Goal: Information Seeking & Learning: Learn about a topic

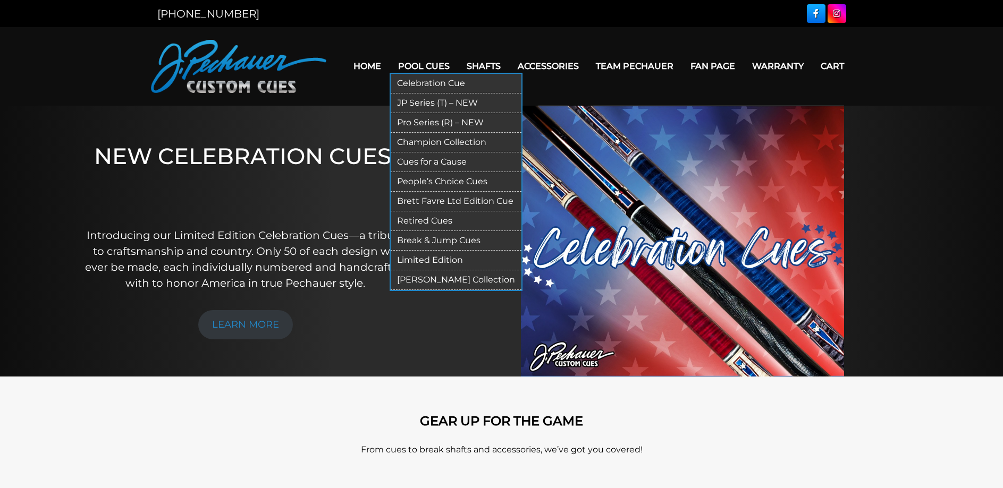
click at [406, 81] on link "Celebration Cue" at bounding box center [456, 84] width 131 height 20
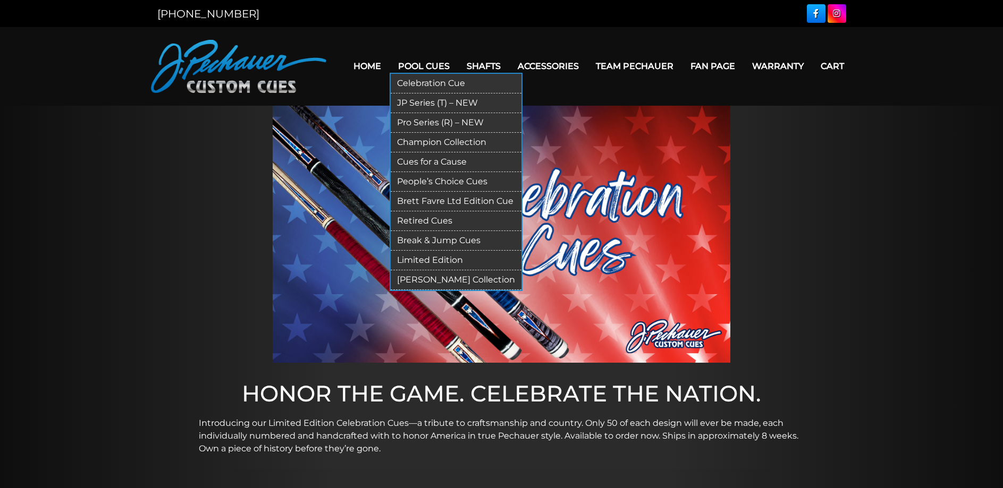
click at [409, 100] on link "JP Series (T) – NEW" at bounding box center [456, 104] width 131 height 20
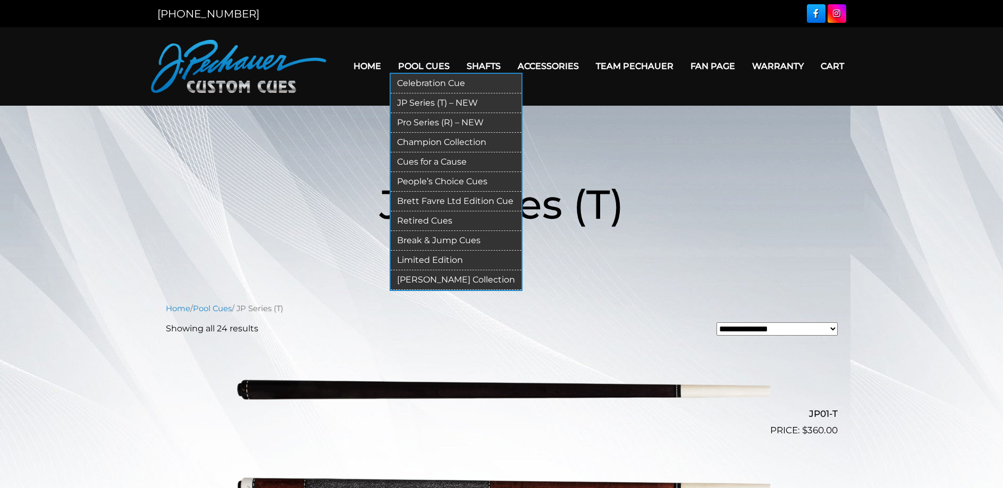
click at [408, 118] on link "Pro Series (R) – NEW" at bounding box center [456, 123] width 131 height 20
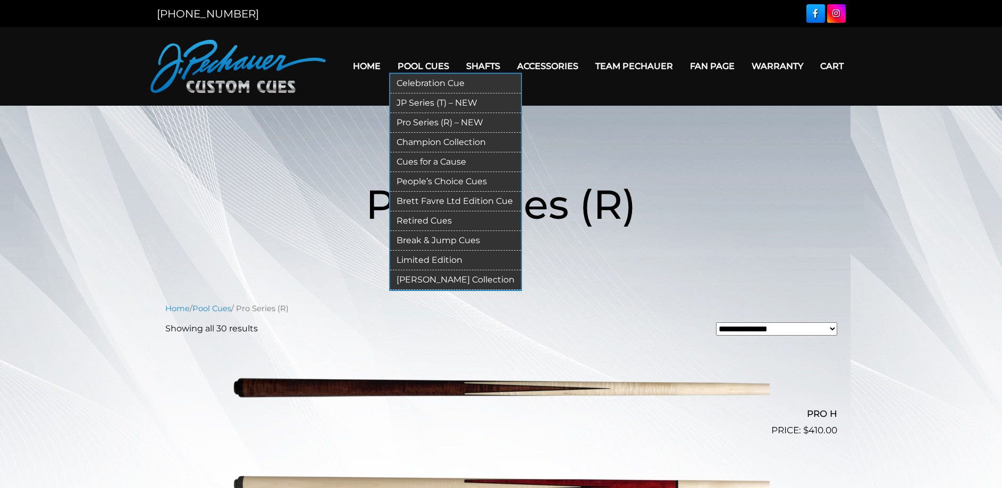
click at [405, 142] on link "Champion Collection" at bounding box center [455, 143] width 131 height 20
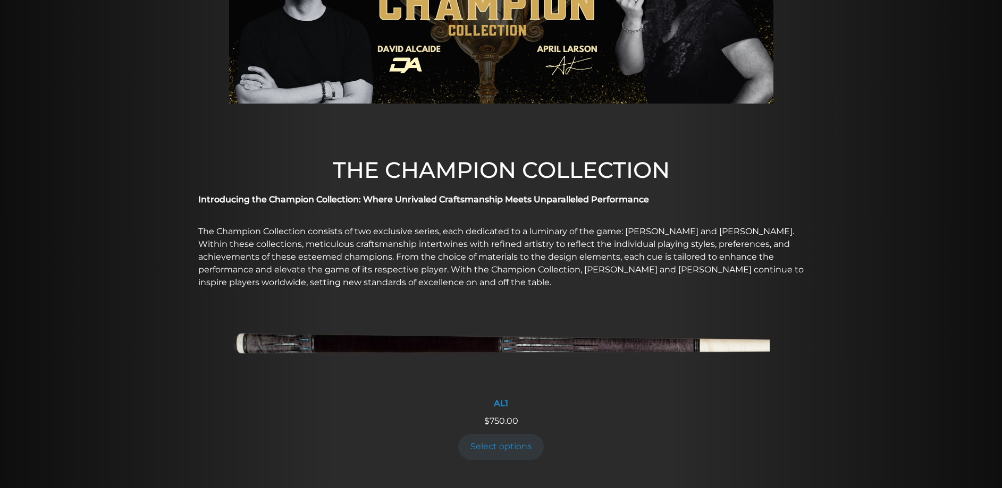
scroll to position [39, 0]
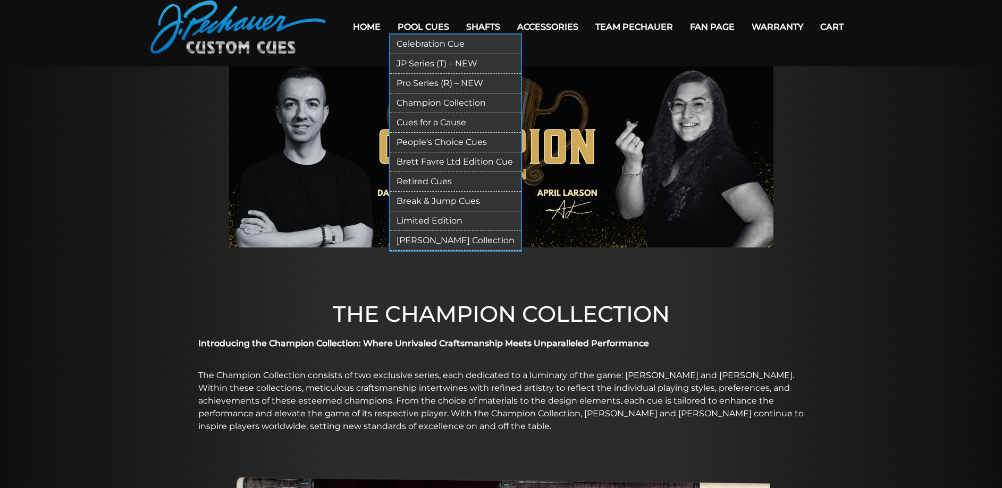
click at [412, 127] on link "Cues for a Cause" at bounding box center [455, 123] width 131 height 20
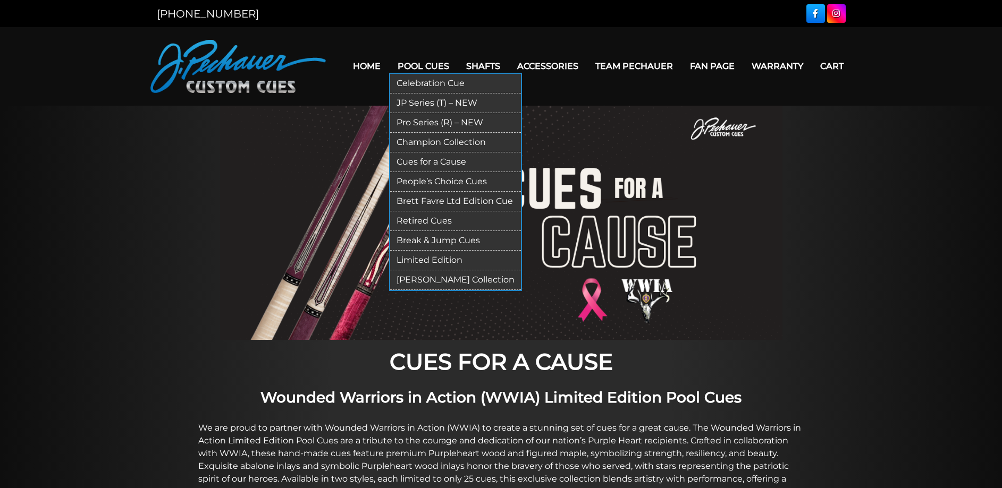
click at [429, 224] on link "Retired Cues" at bounding box center [455, 221] width 131 height 20
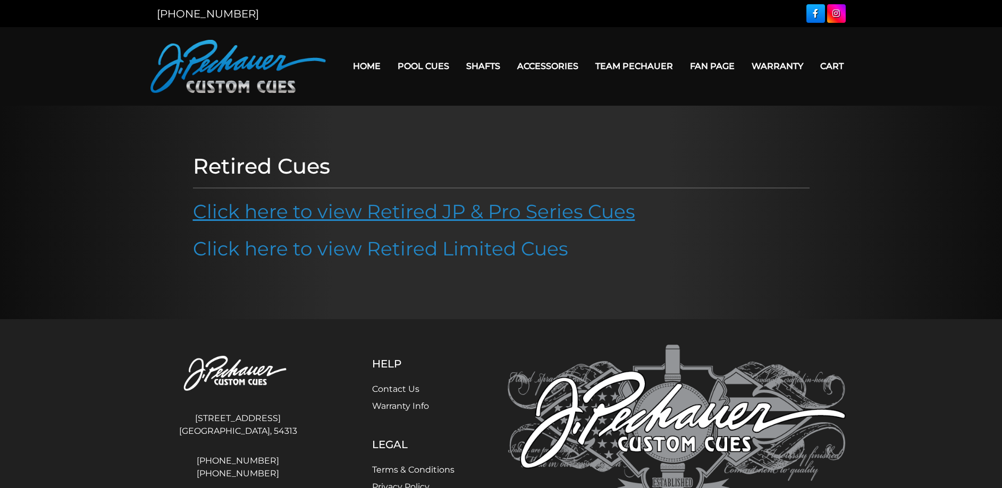
click at [447, 218] on link "Click here to view Retired JP & Pro Series Cues" at bounding box center [414, 211] width 442 height 23
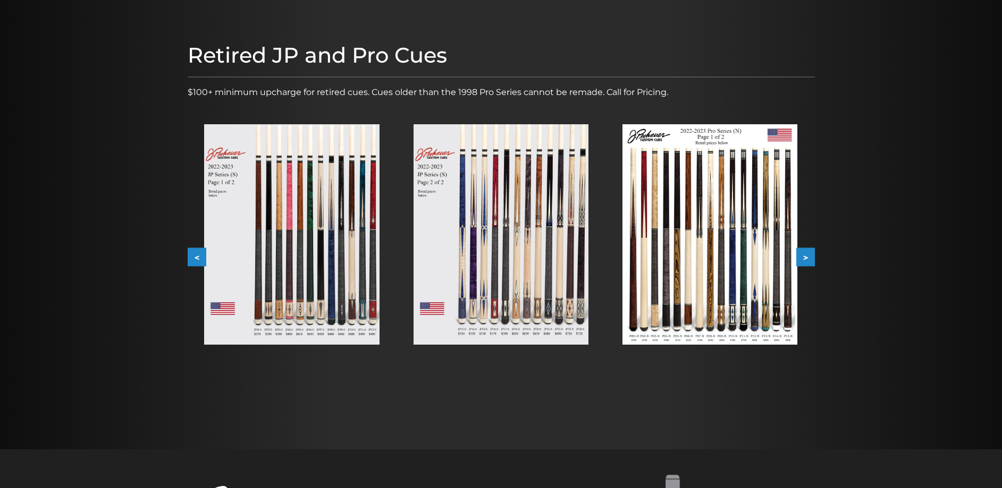
scroll to position [108, 0]
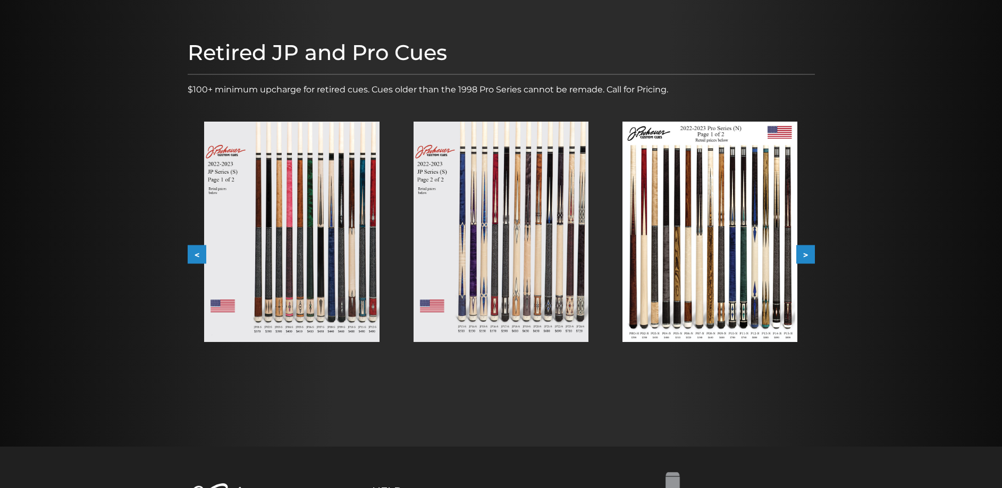
click at [808, 257] on button ">" at bounding box center [805, 254] width 19 height 19
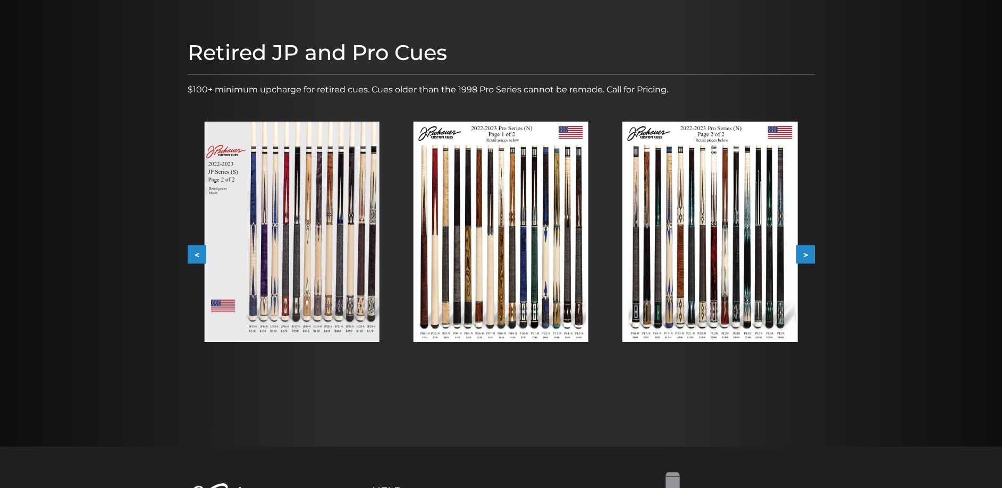
click at [808, 257] on button ">" at bounding box center [805, 254] width 19 height 19
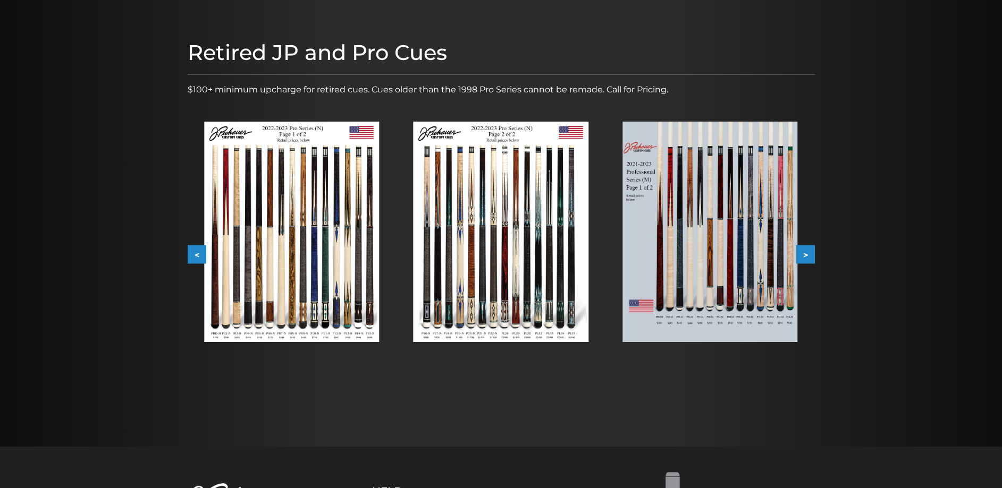
click at [709, 285] on img at bounding box center [709, 232] width 175 height 220
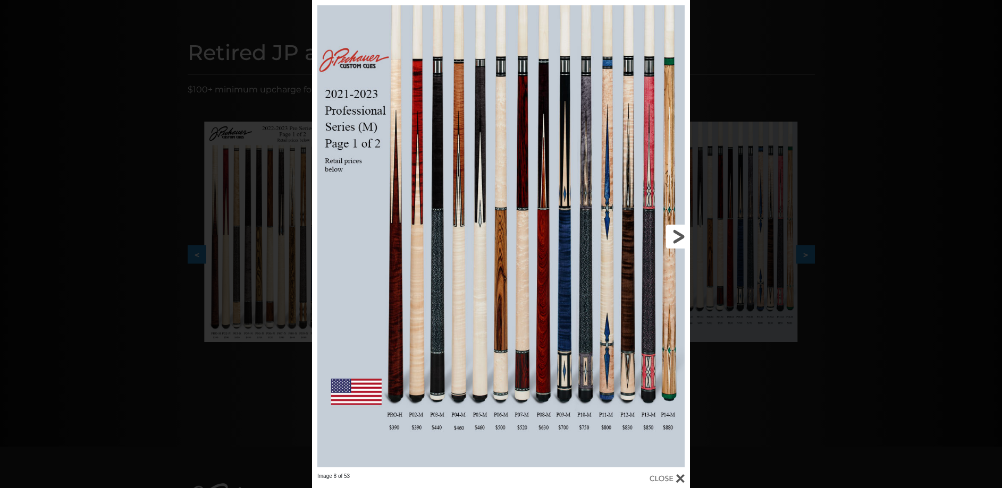
click at [668, 231] on link at bounding box center [605, 236] width 170 height 473
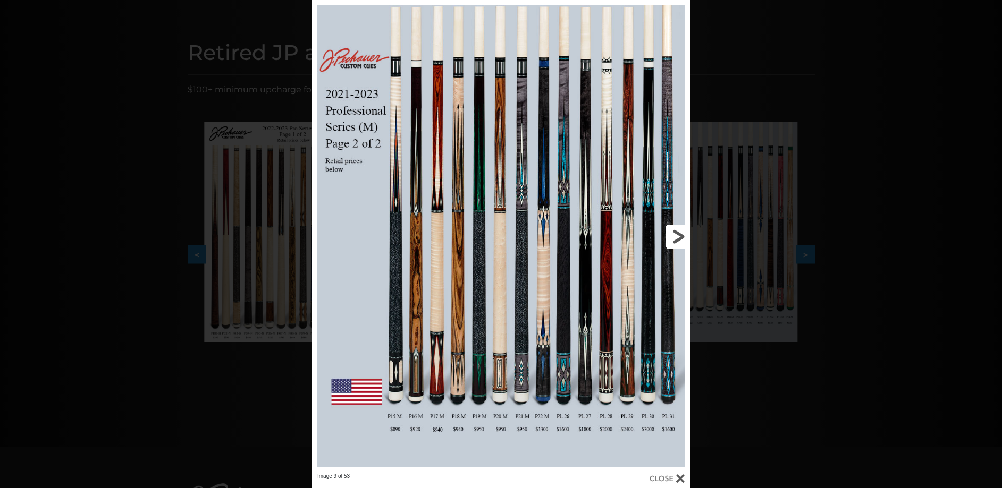
click at [668, 231] on link at bounding box center [605, 236] width 170 height 473
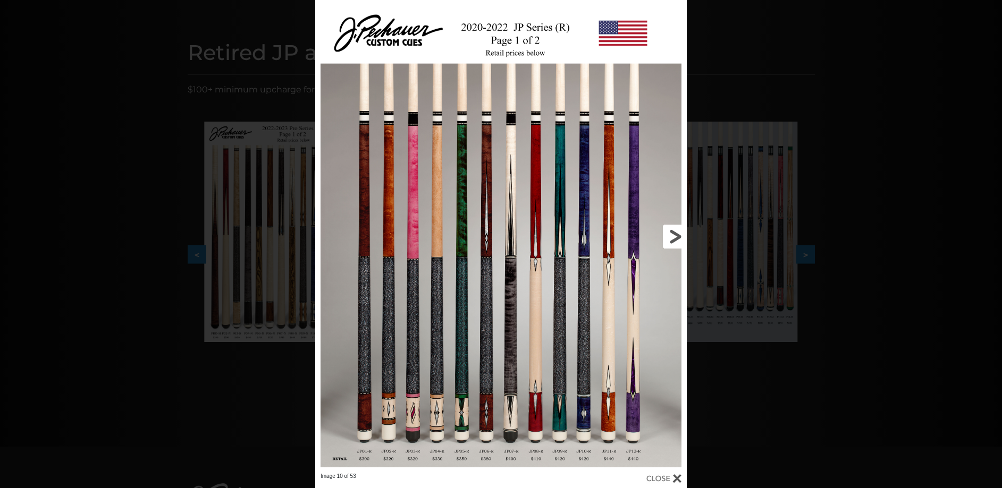
click at [670, 232] on link at bounding box center [602, 236] width 167 height 473
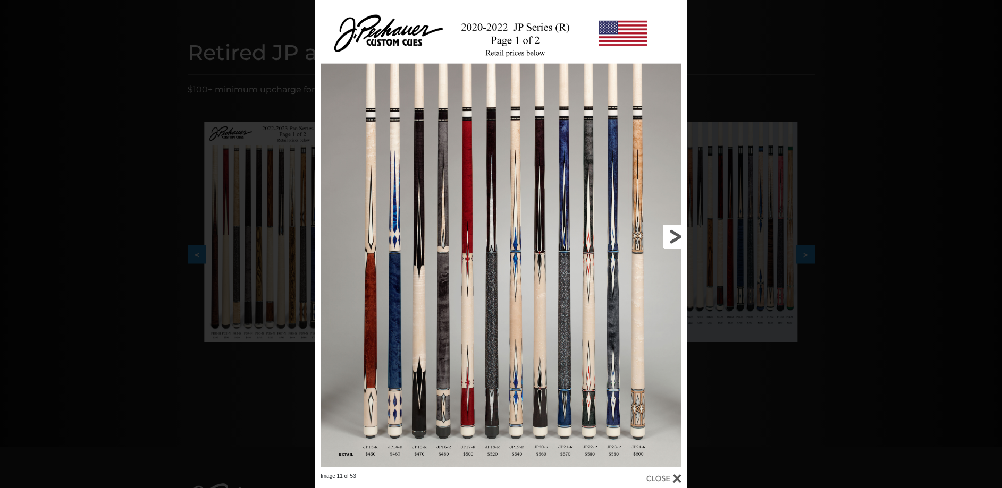
click at [670, 232] on link at bounding box center [602, 236] width 167 height 473
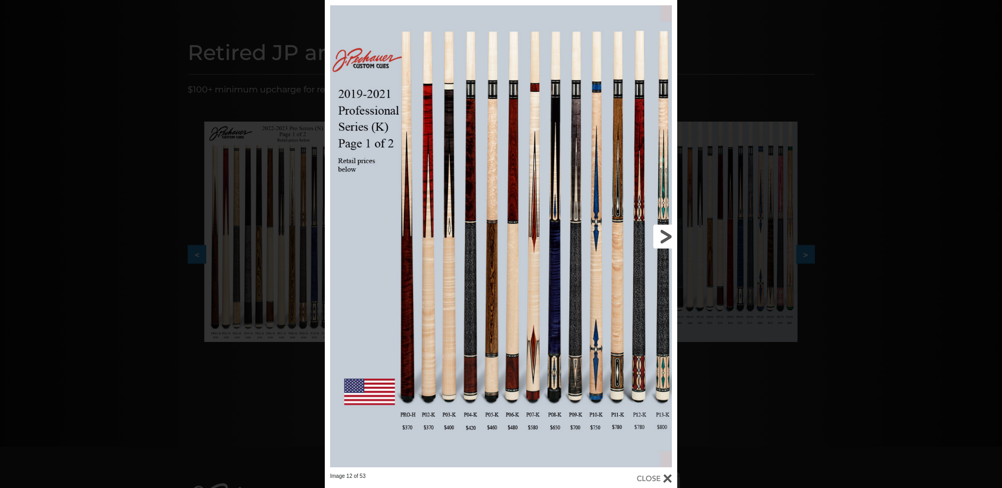
click at [670, 232] on link at bounding box center [598, 236] width 158 height 473
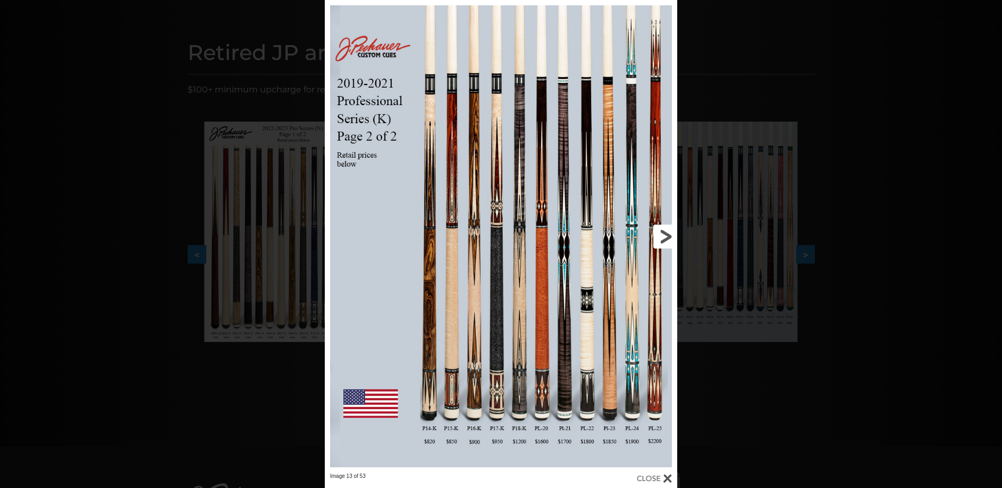
click at [670, 232] on link at bounding box center [598, 236] width 158 height 473
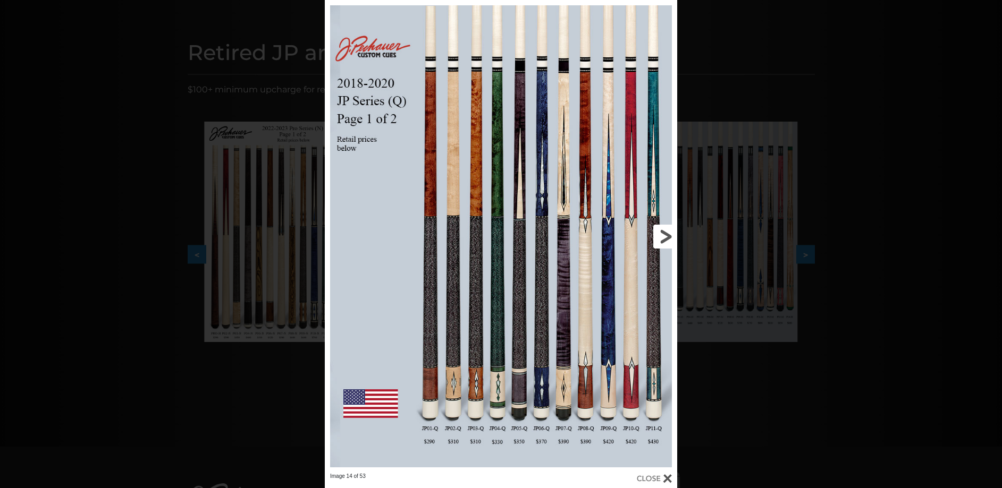
click at [668, 238] on link at bounding box center [598, 236] width 158 height 473
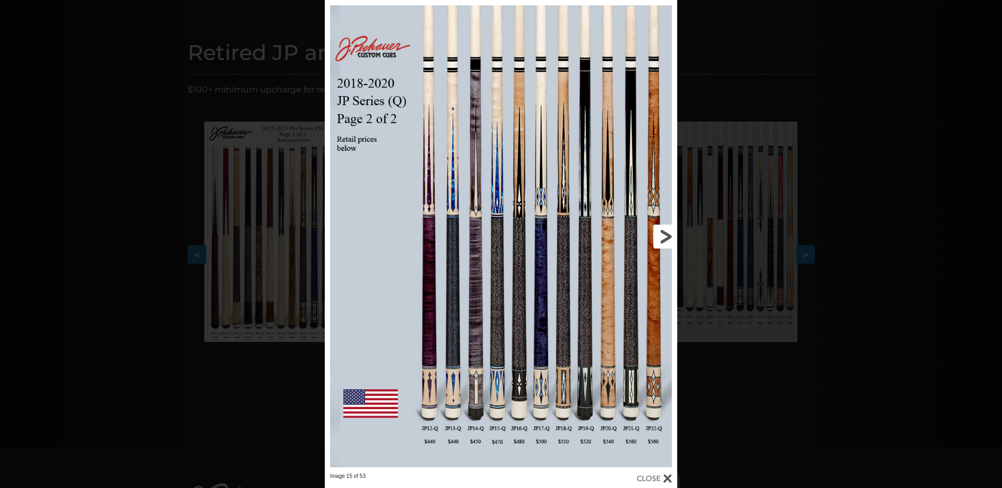
click at [667, 243] on link at bounding box center [598, 236] width 158 height 473
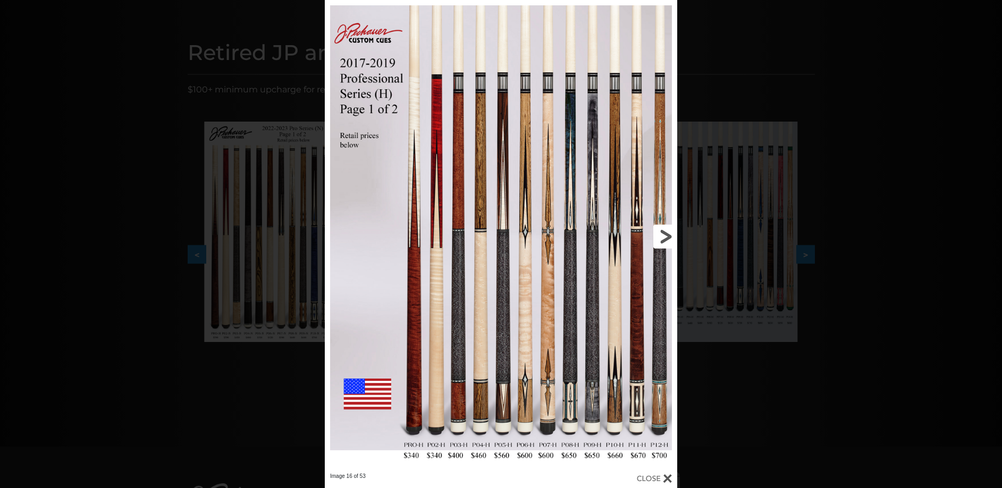
click at [663, 236] on link at bounding box center [598, 236] width 158 height 473
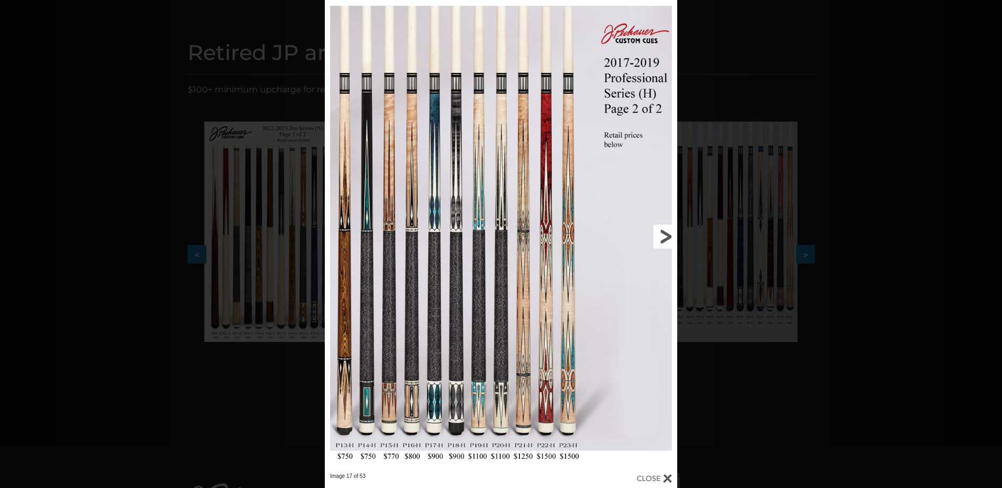
click at [661, 241] on link at bounding box center [598, 236] width 158 height 473
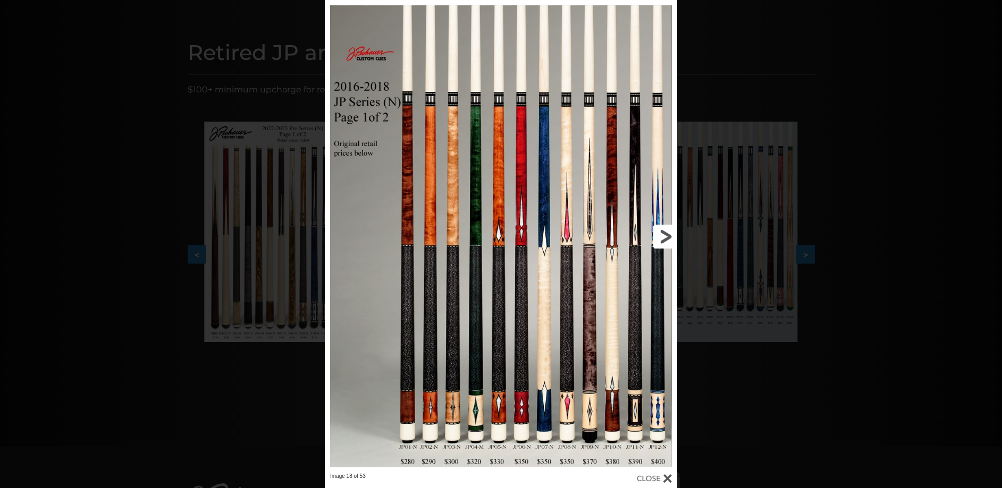
click at [663, 241] on link at bounding box center [598, 236] width 158 height 473
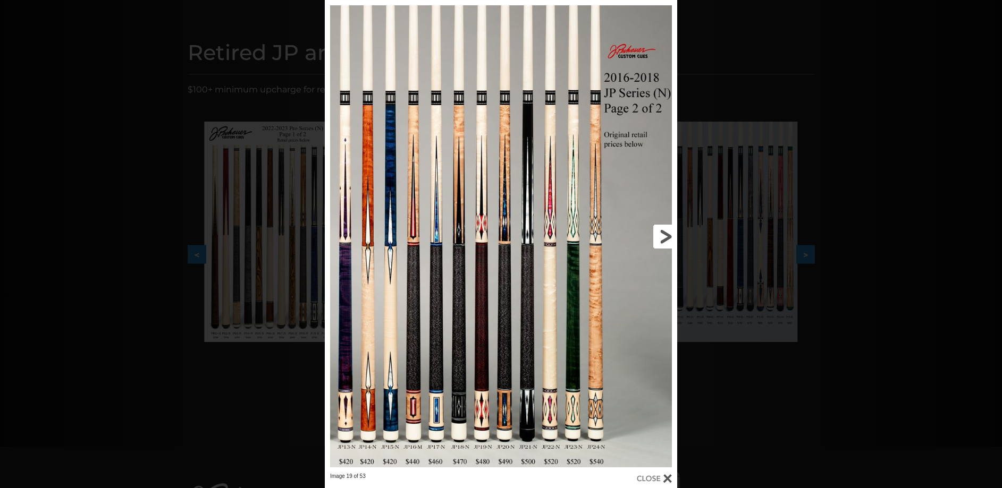
click at [663, 241] on link at bounding box center [598, 236] width 158 height 473
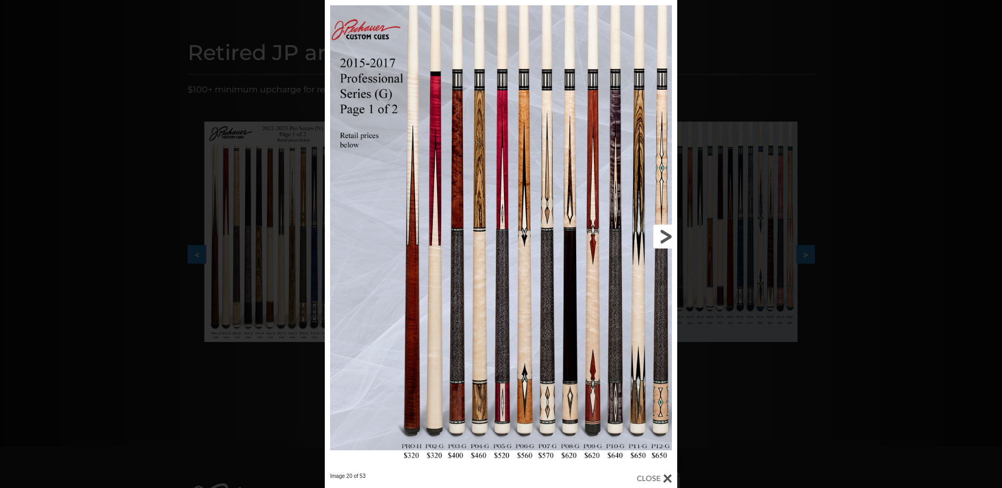
click at [663, 241] on link at bounding box center [598, 236] width 158 height 473
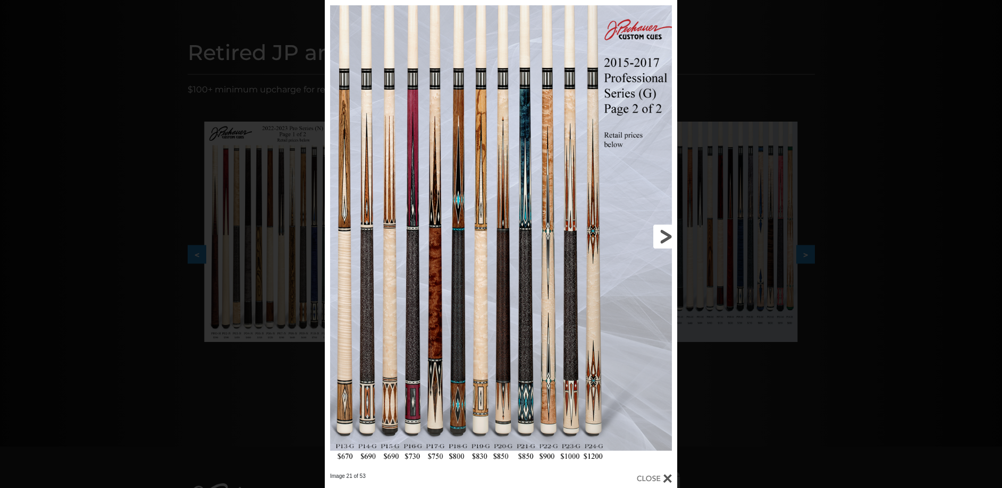
click at [663, 241] on link at bounding box center [598, 236] width 158 height 473
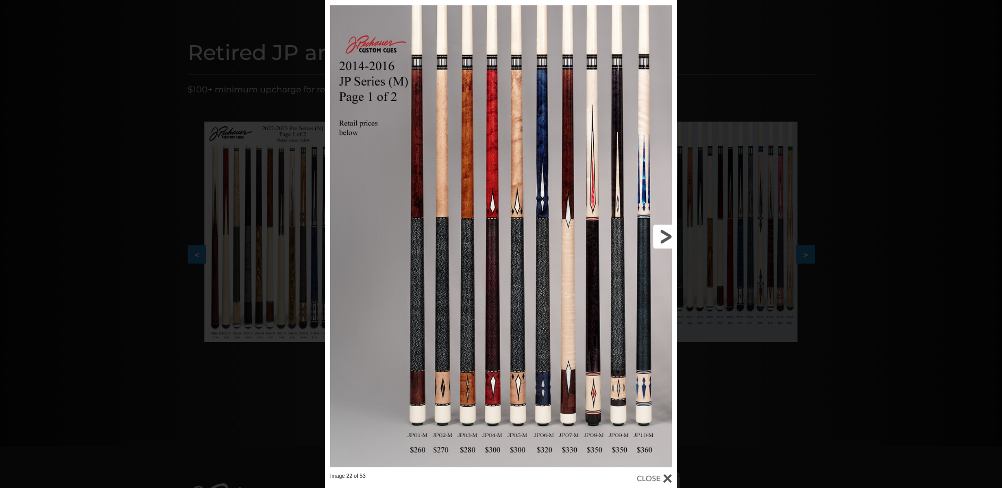
click at [663, 241] on link at bounding box center [598, 236] width 158 height 473
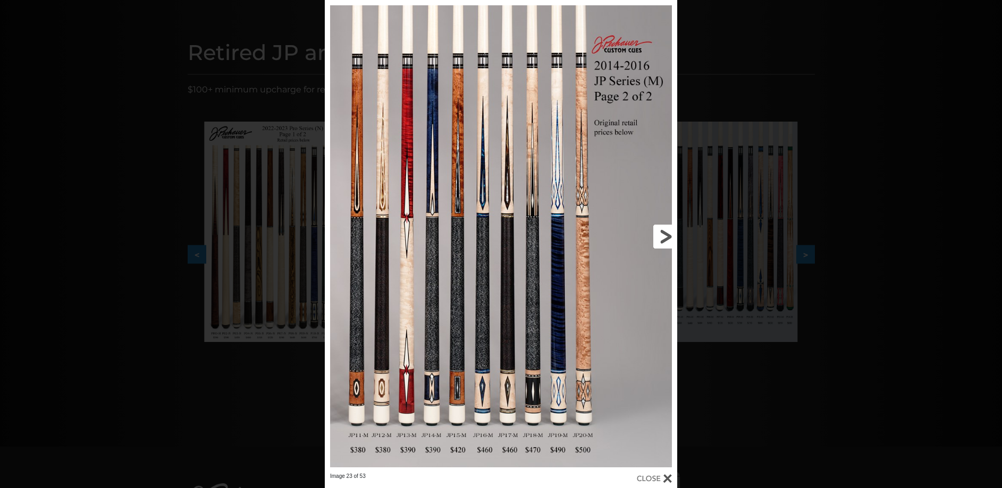
click at [663, 242] on link at bounding box center [598, 236] width 158 height 473
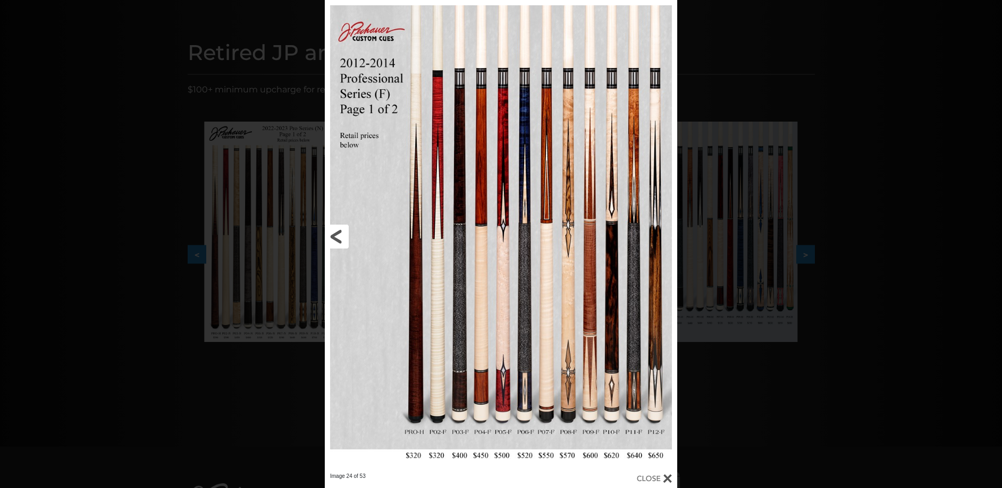
click at [480, 429] on link at bounding box center [404, 236] width 158 height 473
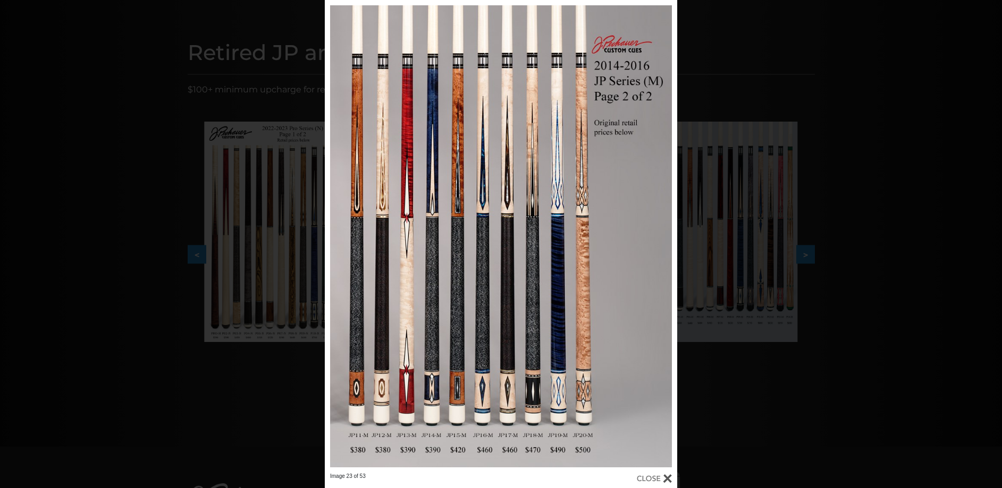
drag, startPoint x: 55, startPoint y: 65, endPoint x: 66, endPoint y: 64, distance: 11.2
click at [60, 65] on div "Image 23 of 53" at bounding box center [501, 244] width 1002 height 488
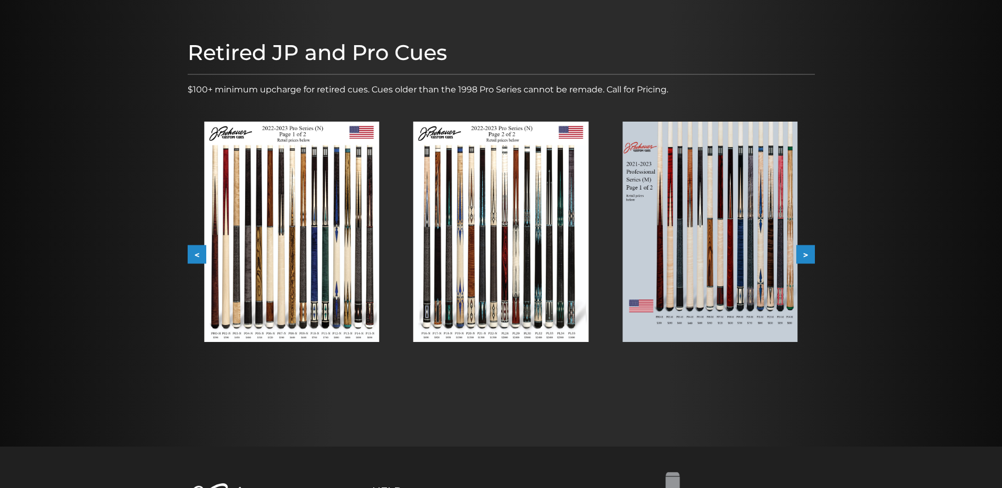
click at [477, 266] on img at bounding box center [500, 232] width 175 height 220
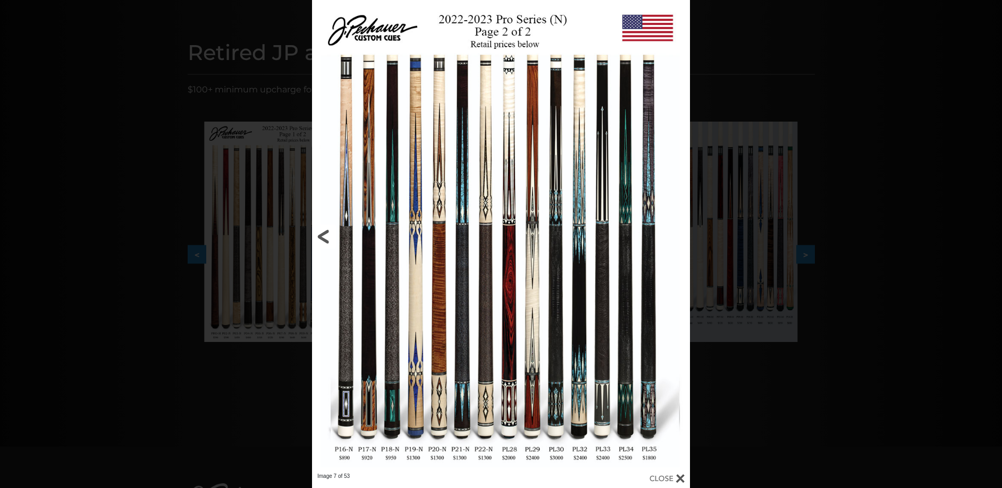
click at [325, 235] on link at bounding box center [397, 236] width 170 height 473
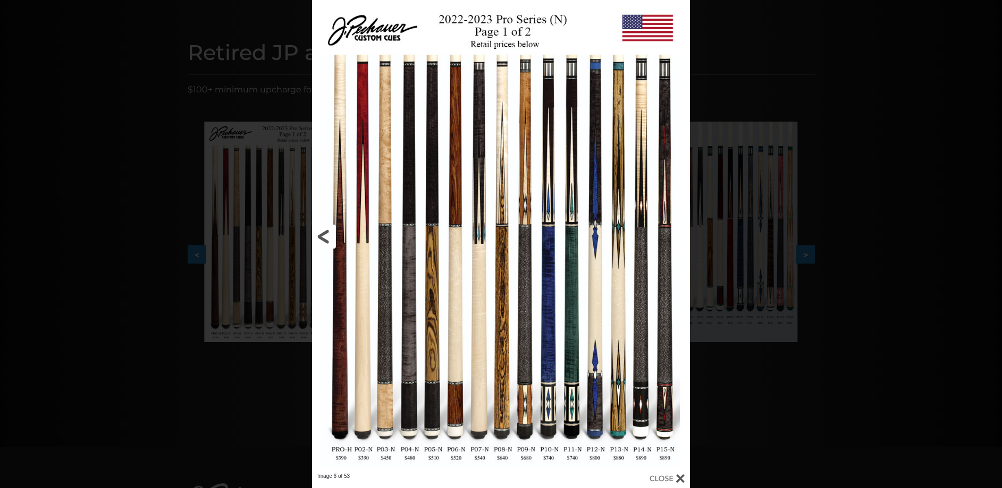
click at [328, 233] on link at bounding box center [397, 236] width 170 height 473
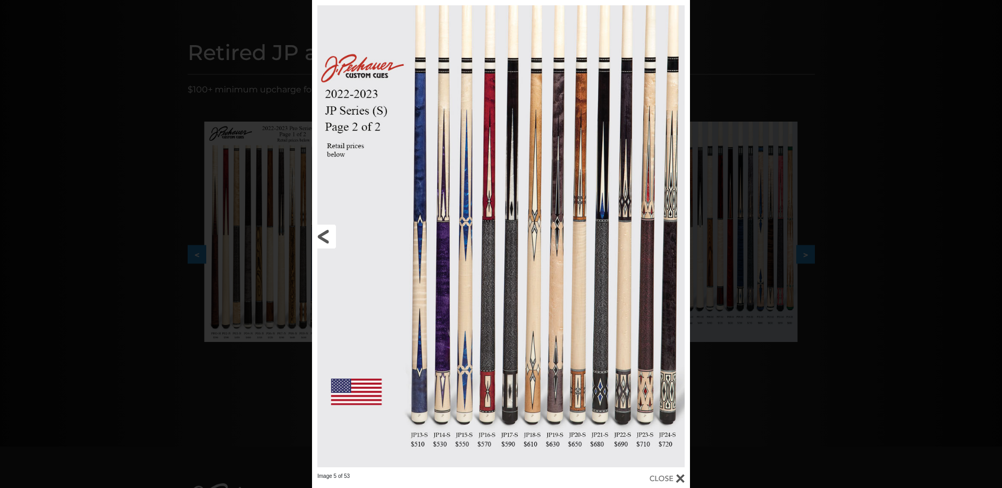
click at [328, 233] on link at bounding box center [397, 236] width 170 height 473
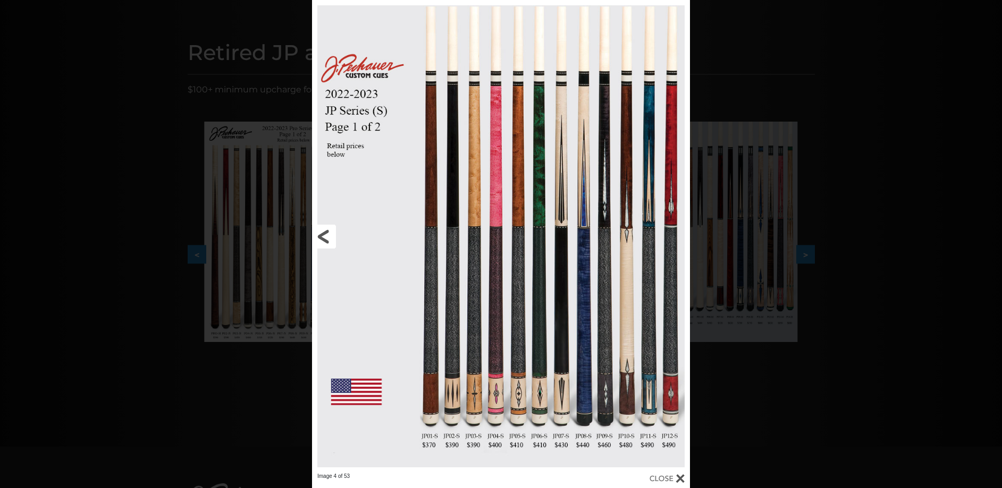
click at [328, 233] on link at bounding box center [397, 236] width 170 height 473
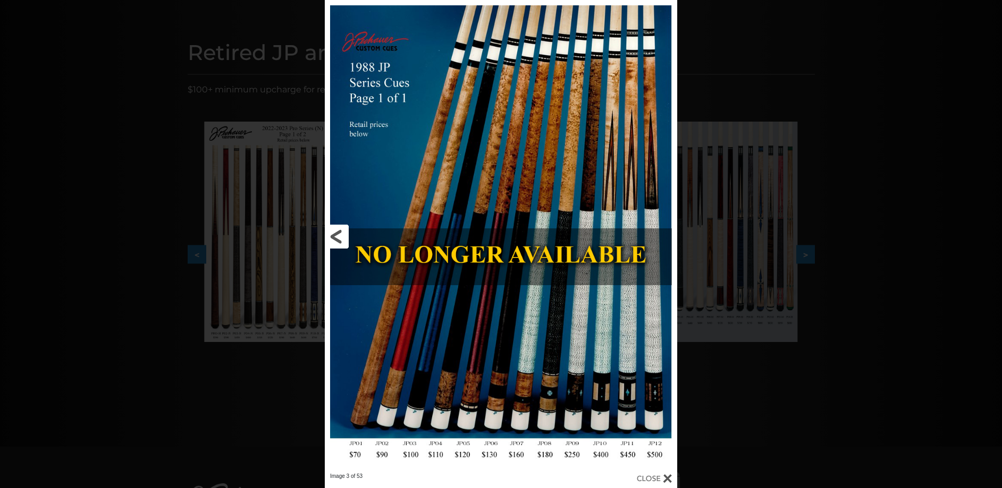
click at [344, 236] on link at bounding box center [404, 236] width 158 height 473
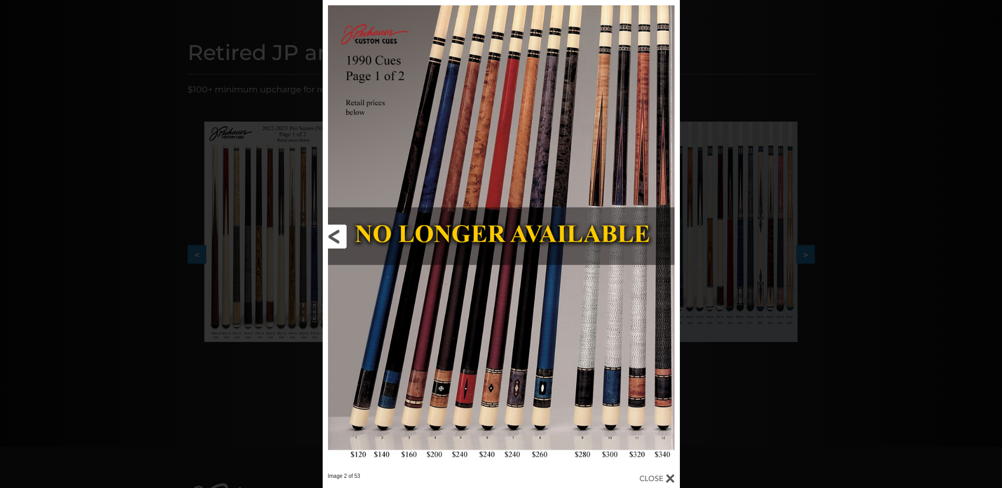
click at [341, 235] on link at bounding box center [403, 236] width 160 height 473
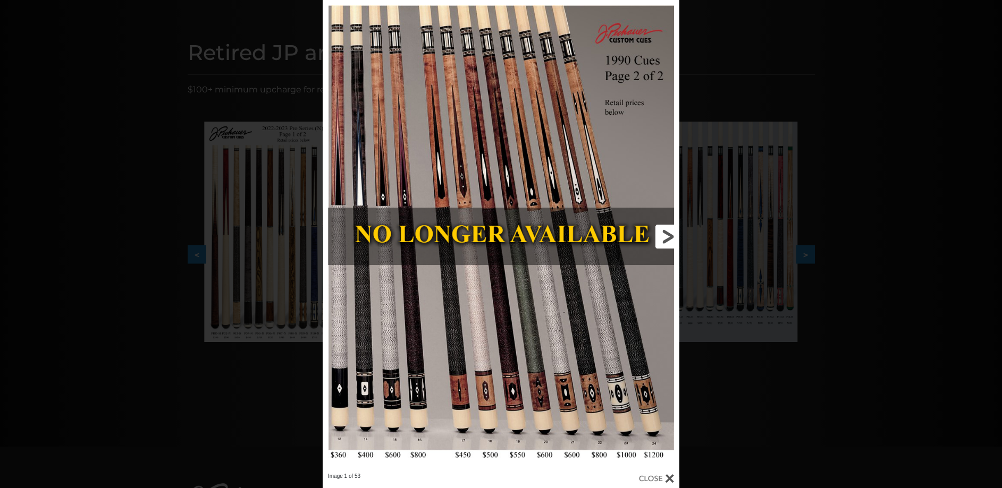
click at [665, 242] on link at bounding box center [599, 236] width 160 height 473
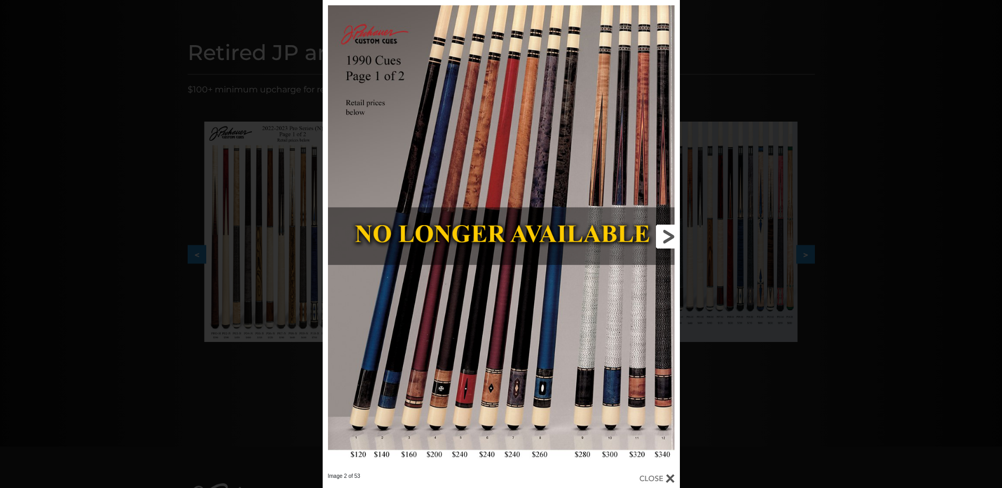
click at [665, 242] on link at bounding box center [599, 236] width 160 height 473
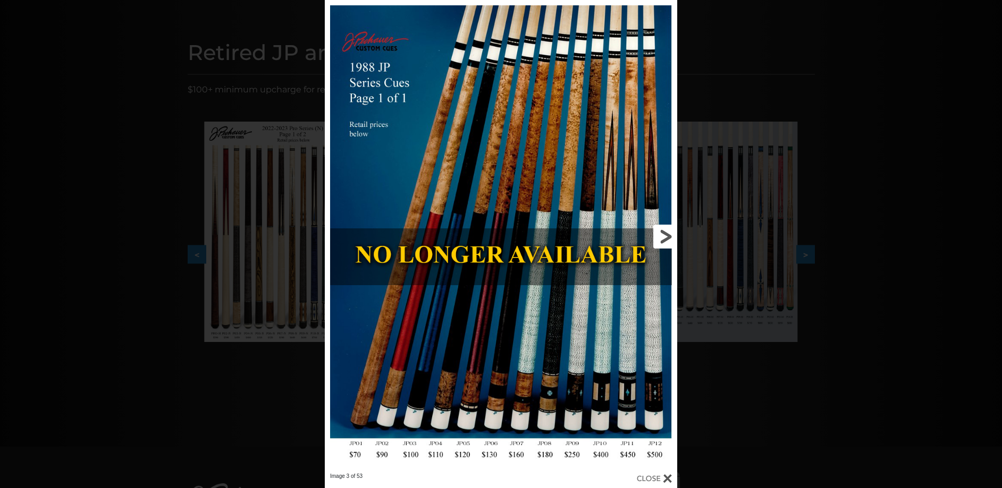
click at [665, 242] on link at bounding box center [598, 236] width 158 height 473
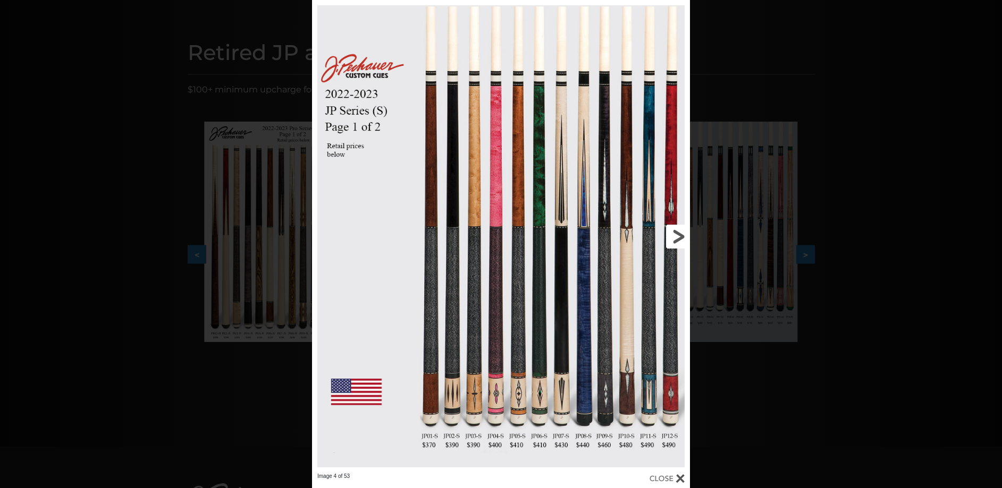
click at [665, 242] on link at bounding box center [605, 236] width 170 height 473
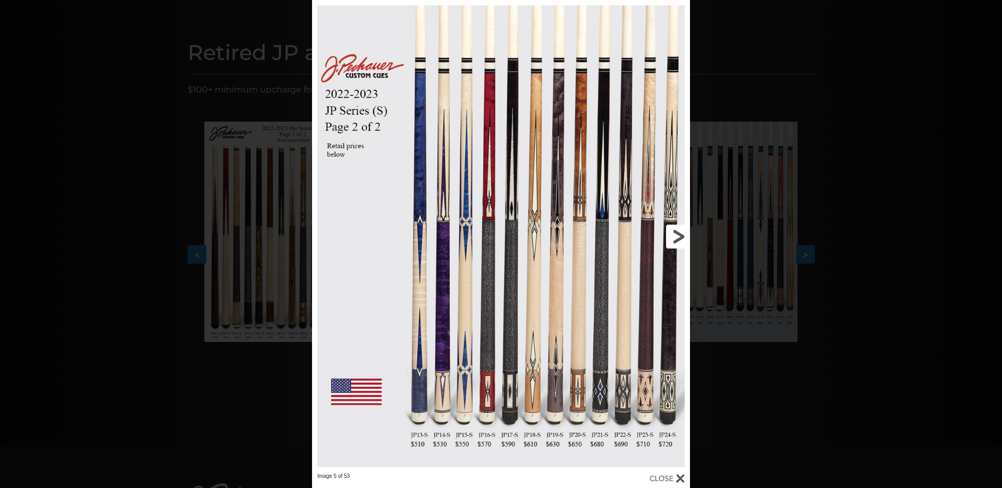
click at [665, 242] on link at bounding box center [605, 236] width 170 height 473
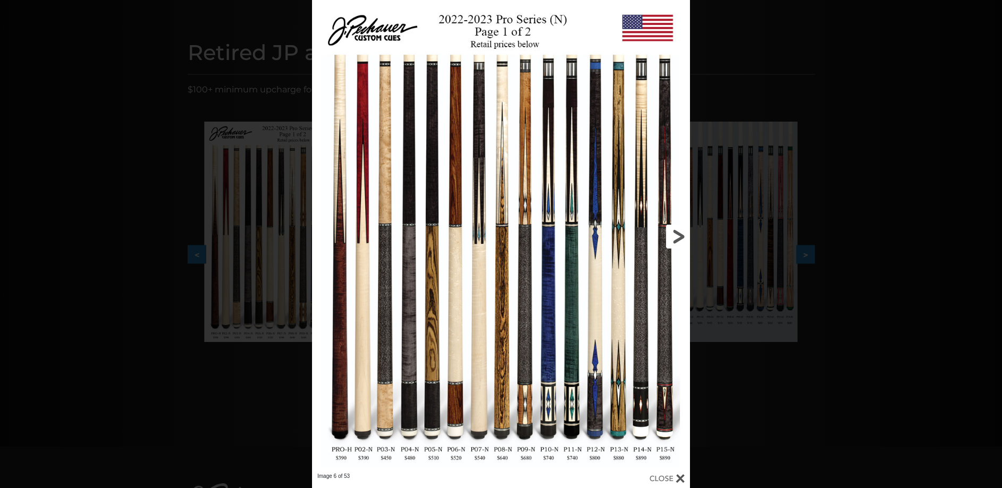
click at [672, 241] on link at bounding box center [605, 236] width 170 height 473
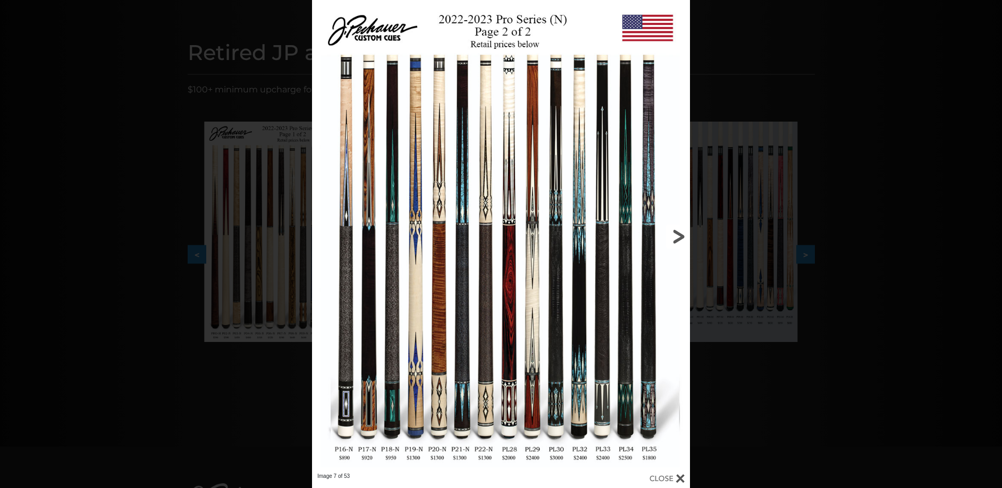
click at [672, 241] on link at bounding box center [605, 236] width 170 height 473
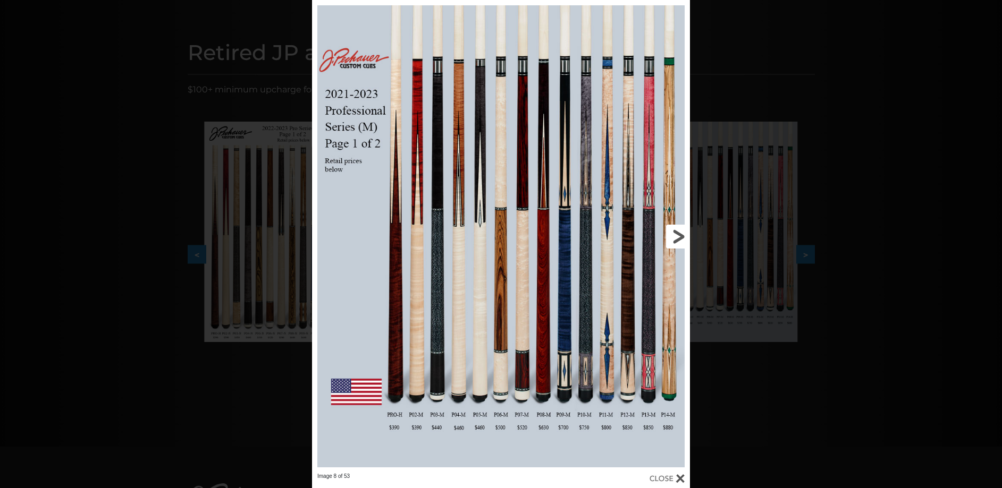
click at [670, 236] on link at bounding box center [605, 236] width 170 height 473
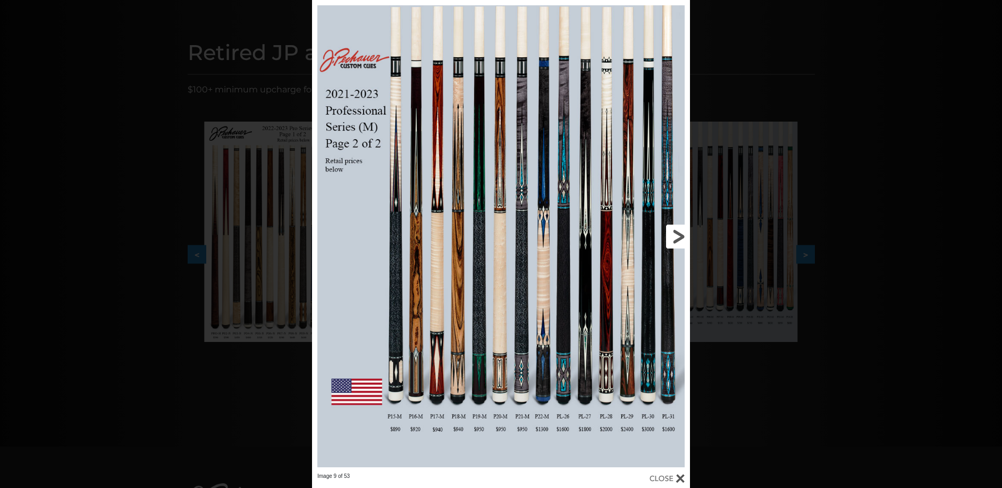
click at [681, 234] on link at bounding box center [605, 236] width 170 height 473
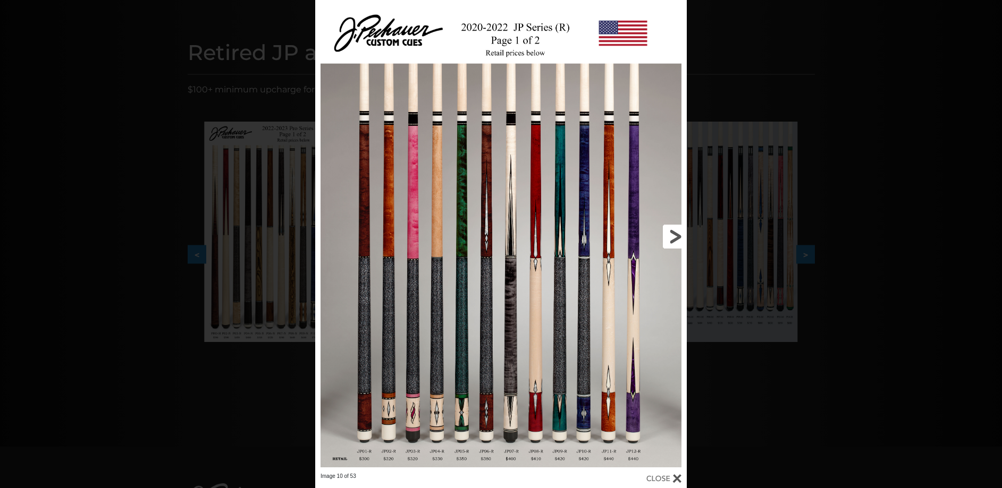
click at [679, 234] on link at bounding box center [602, 236] width 167 height 473
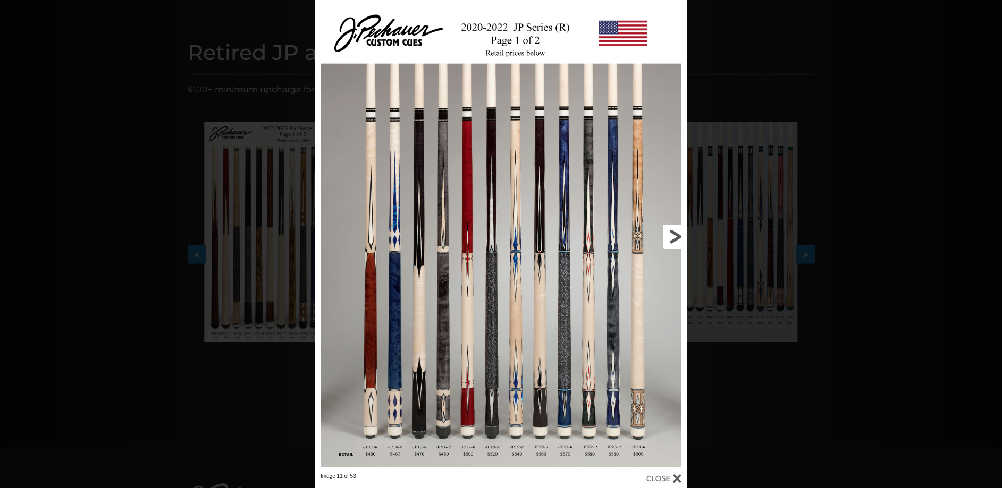
click at [679, 234] on link at bounding box center [602, 236] width 167 height 473
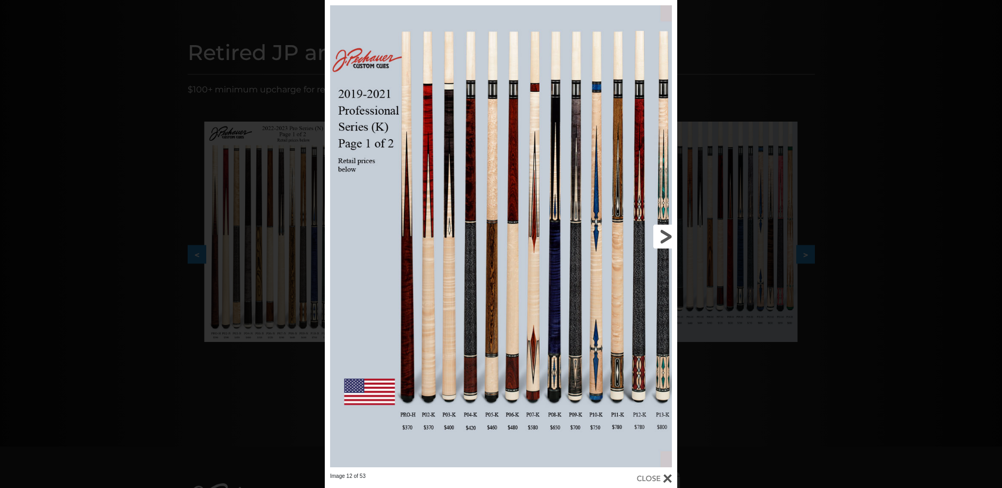
click at [669, 235] on link at bounding box center [598, 236] width 158 height 473
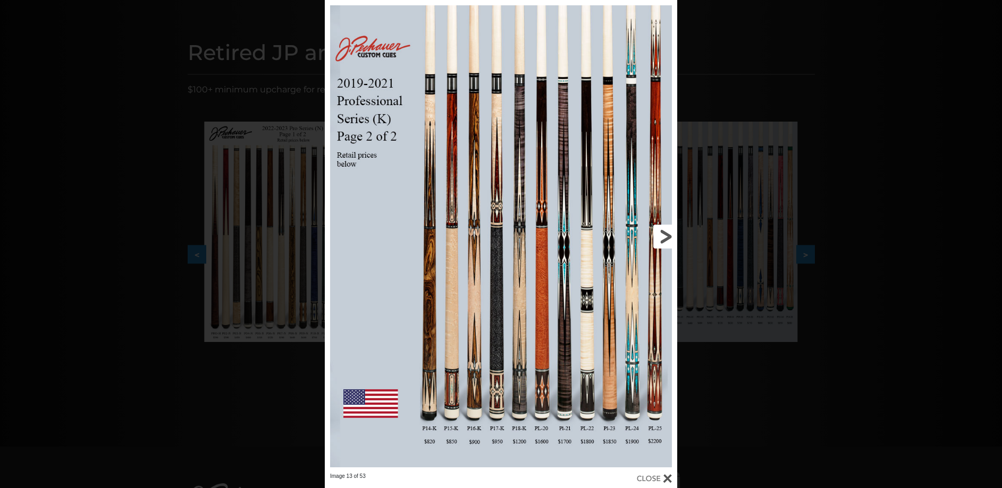
click at [669, 235] on link at bounding box center [598, 236] width 158 height 473
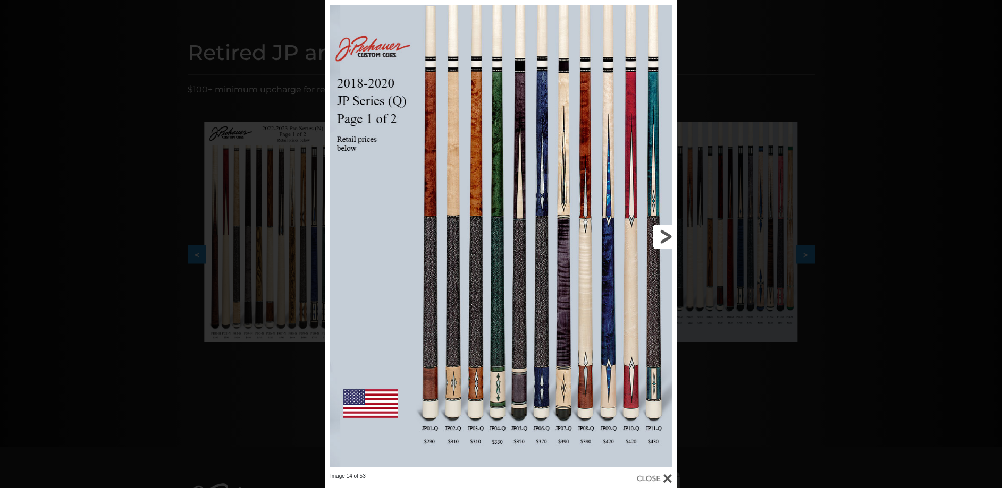
click at [668, 238] on link at bounding box center [598, 236] width 158 height 473
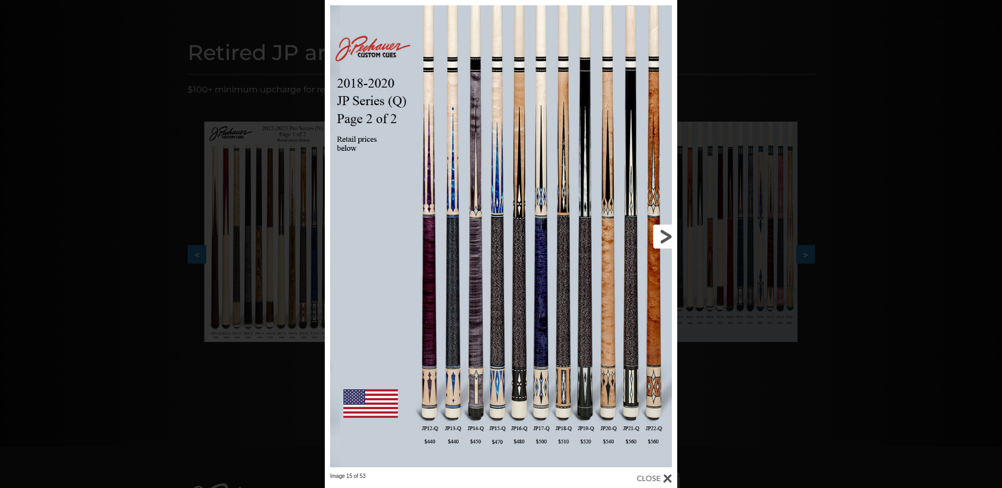
click at [668, 240] on link at bounding box center [598, 236] width 158 height 473
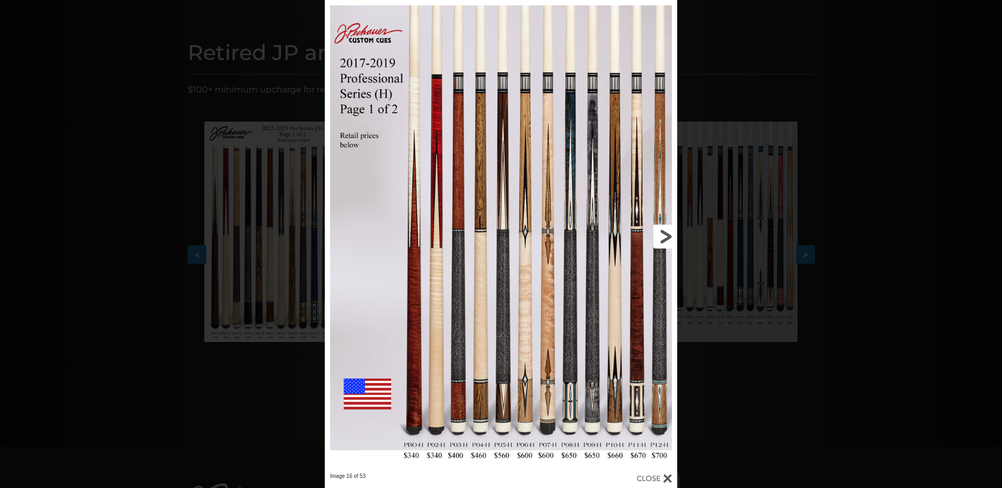
click at [668, 240] on link at bounding box center [598, 236] width 158 height 473
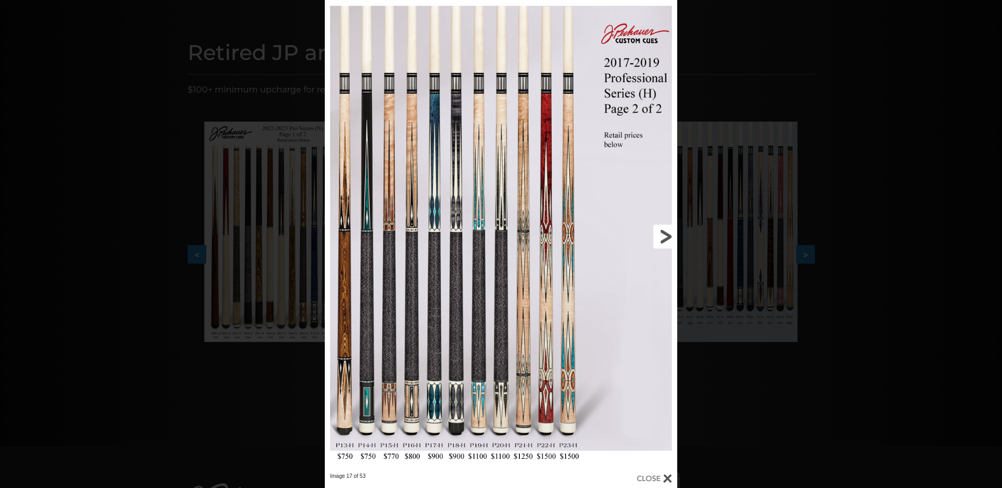
click at [668, 240] on link at bounding box center [598, 236] width 158 height 473
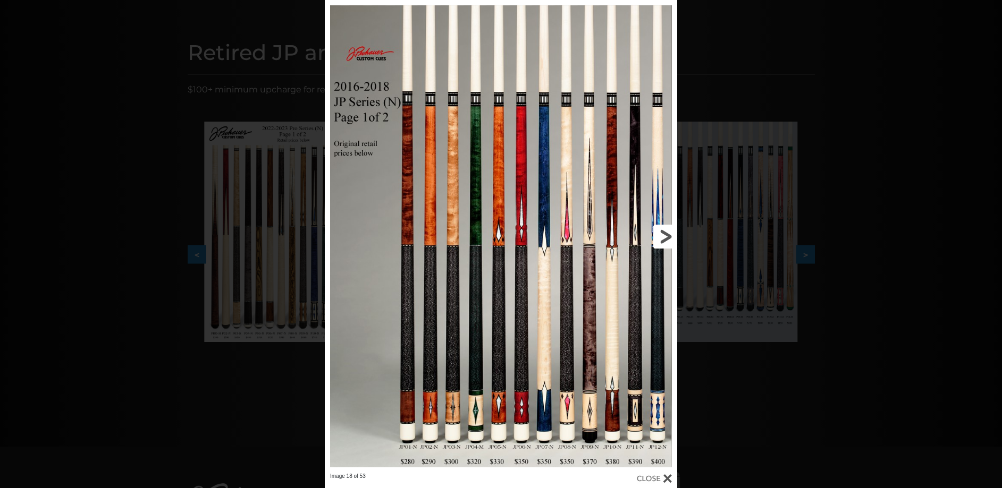
click at [668, 240] on link at bounding box center [598, 236] width 158 height 473
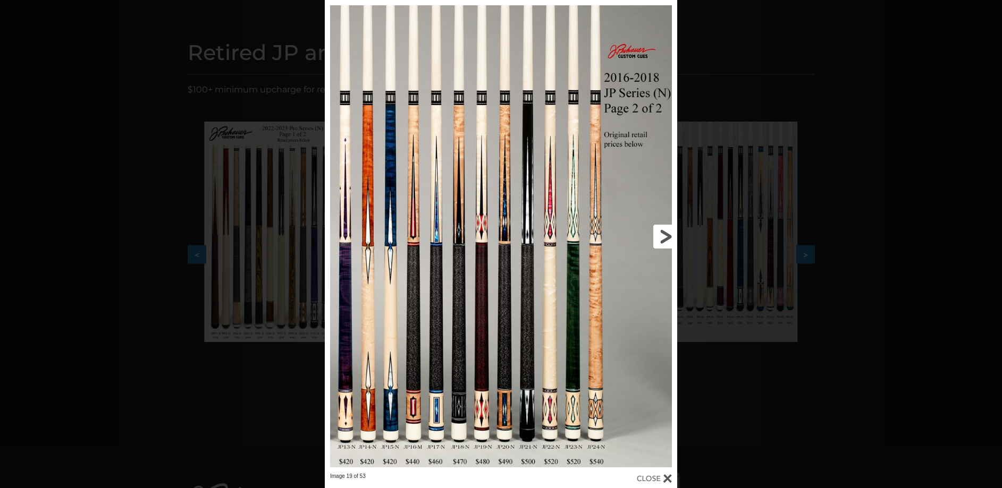
click at [669, 239] on link at bounding box center [598, 236] width 158 height 473
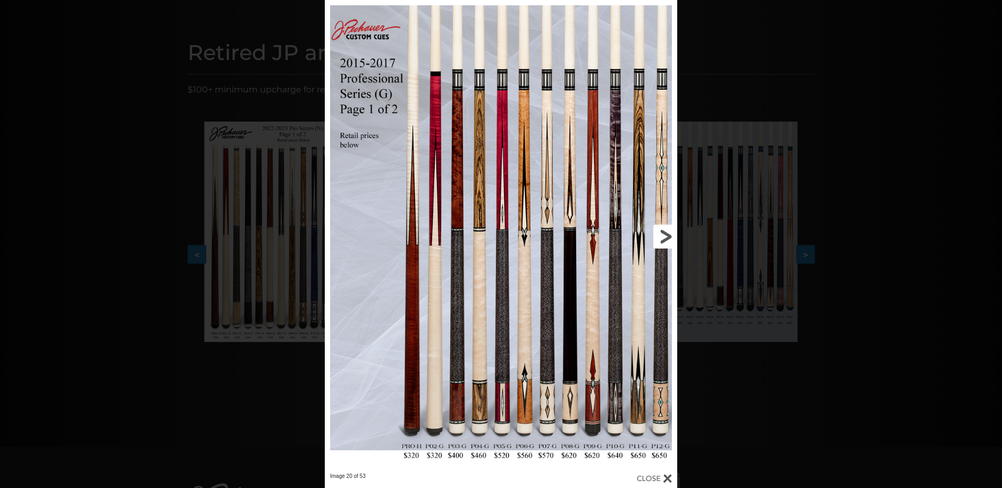
click at [669, 239] on link at bounding box center [598, 236] width 158 height 473
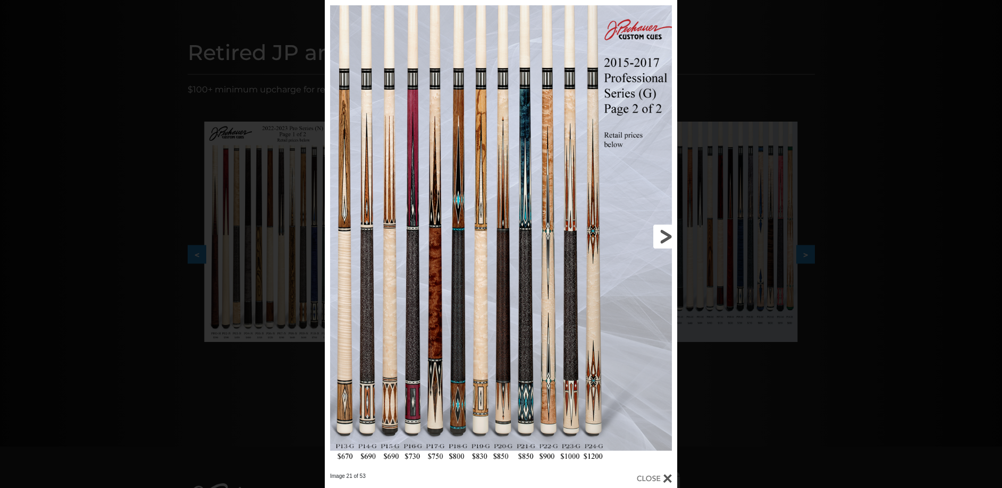
click at [669, 239] on link at bounding box center [598, 236] width 158 height 473
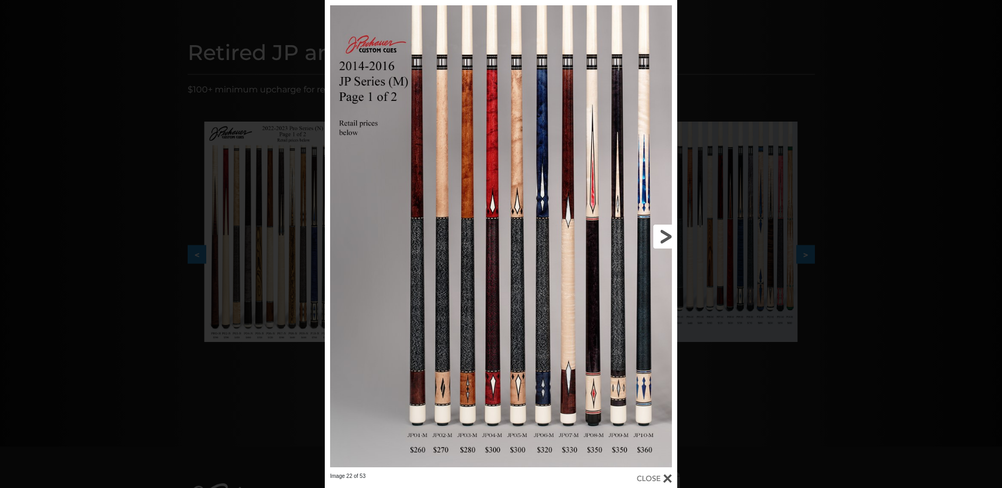
click at [669, 239] on link at bounding box center [598, 236] width 158 height 473
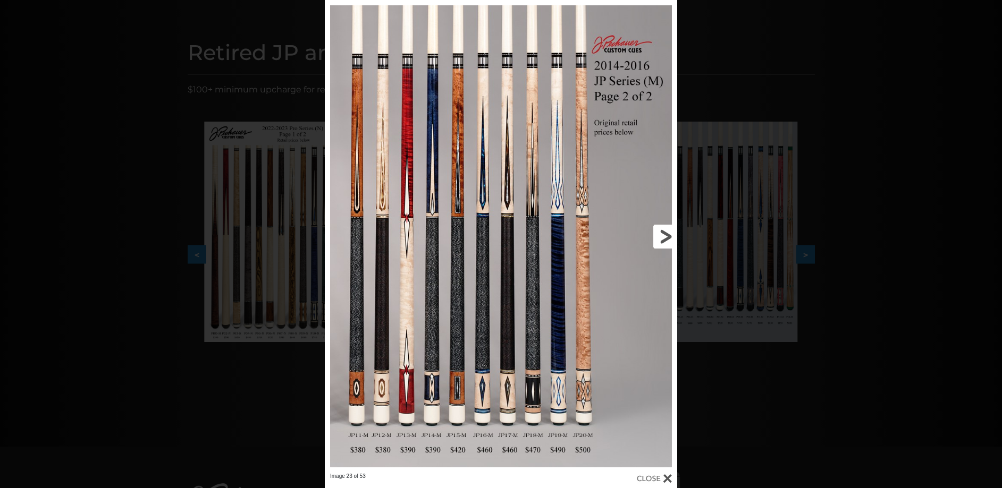
click at [669, 239] on link at bounding box center [598, 236] width 158 height 473
